Goal: Find specific page/section: Find specific page/section

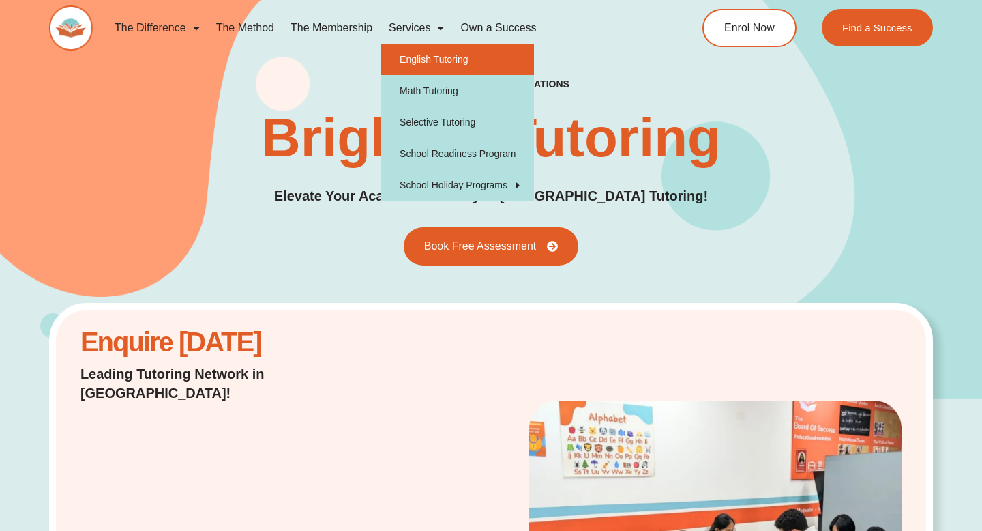
click at [434, 53] on link "English Tutoring" at bounding box center [457, 59] width 153 height 31
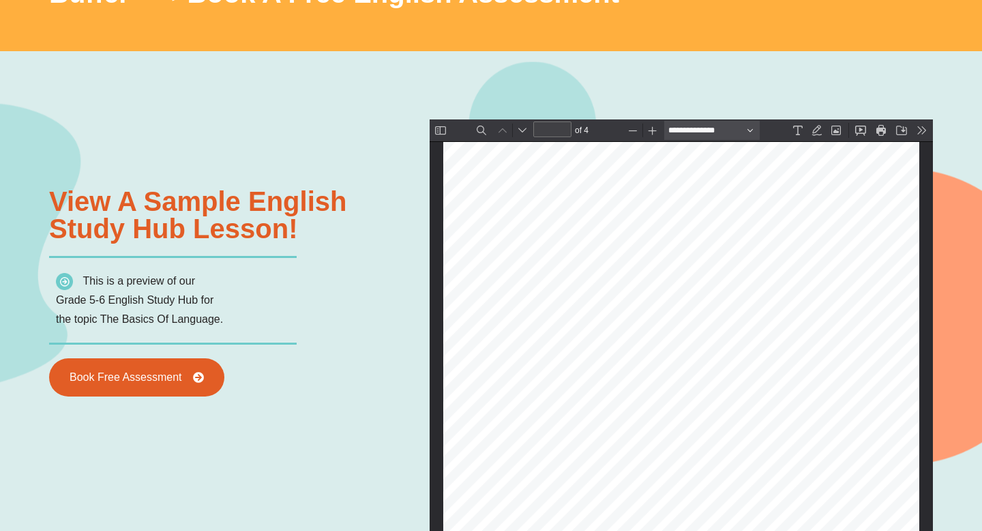
scroll to position [1788, 0]
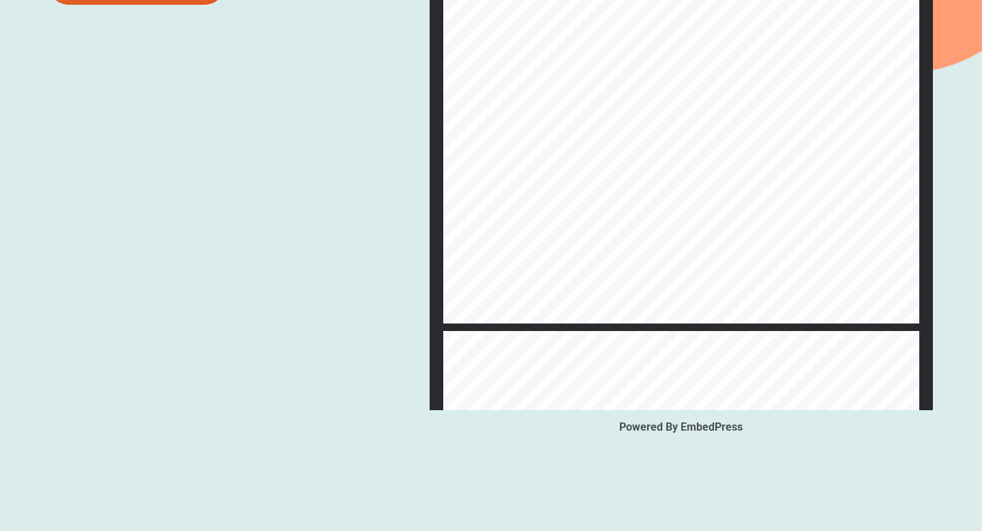
type input "*"
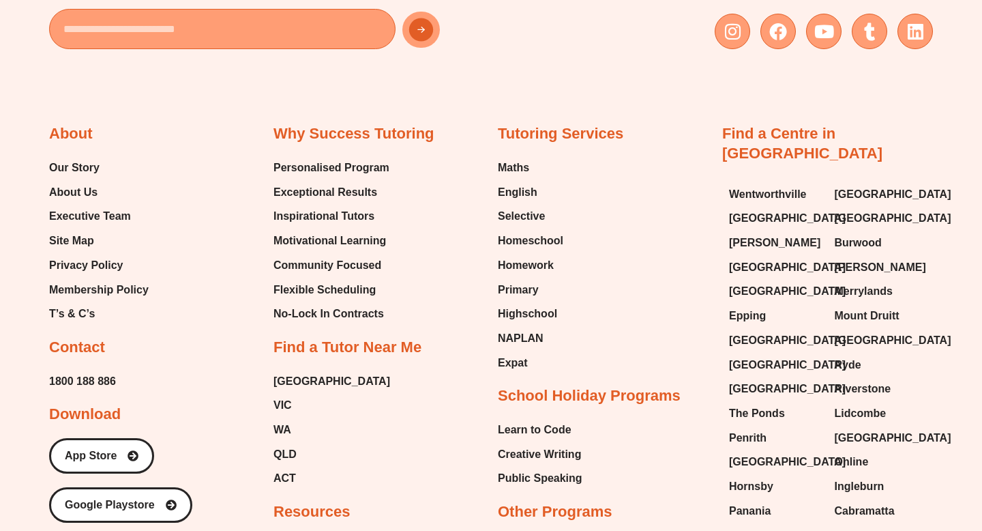
scroll to position [5034, 0]
